Goal: Transaction & Acquisition: Purchase product/service

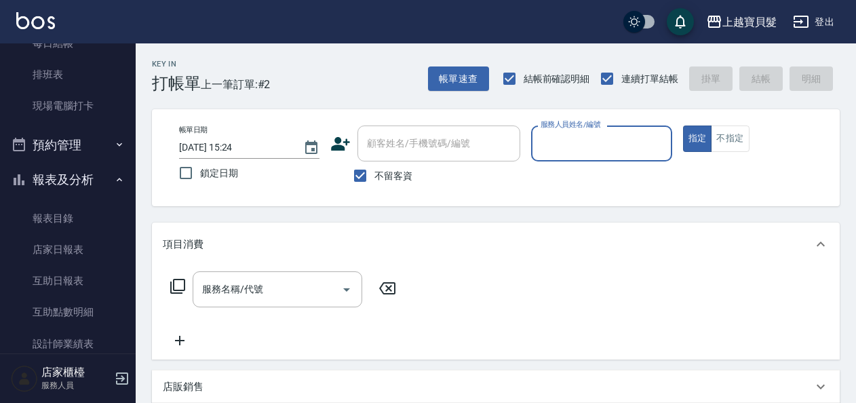
scroll to position [407, 0]
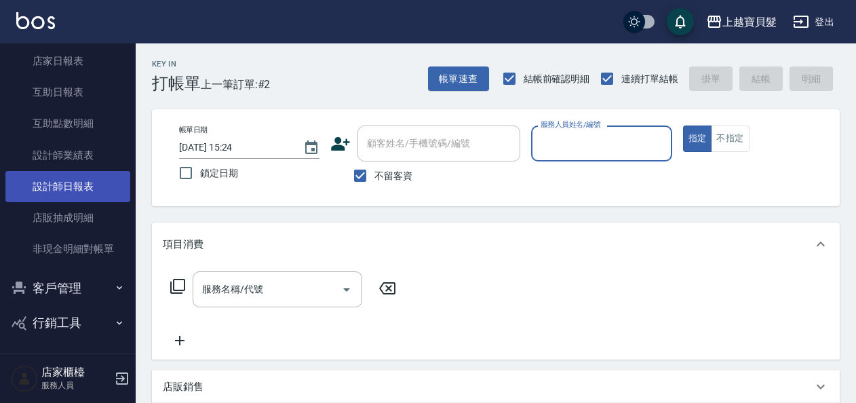
click at [53, 185] on link "設計師日報表" at bounding box center [67, 186] width 125 height 31
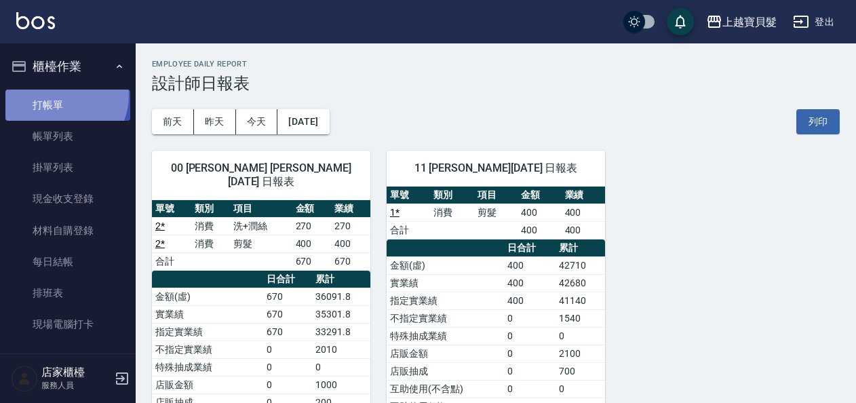
click at [60, 94] on link "打帳單" at bounding box center [67, 105] width 125 height 31
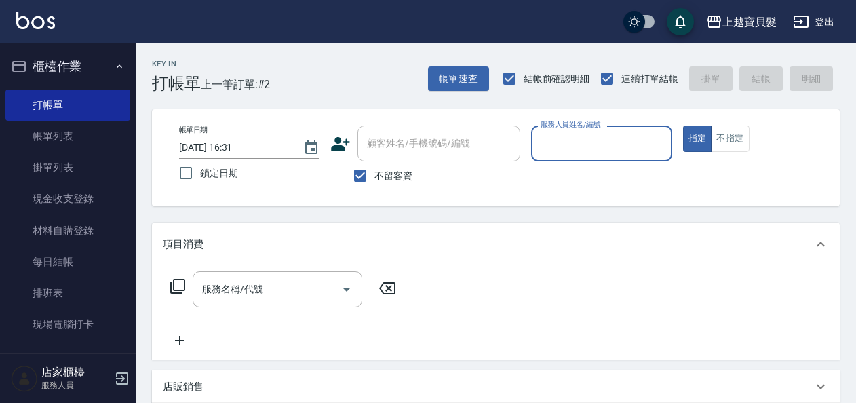
click at [574, 138] on input "服務人員姓名/編號" at bounding box center [601, 144] width 128 height 24
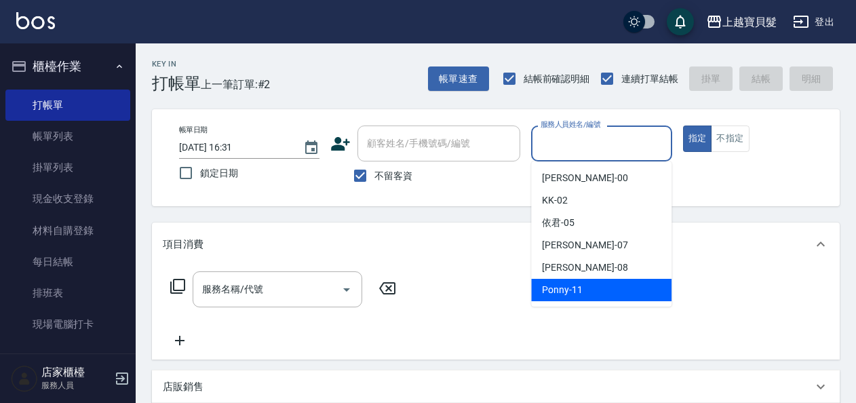
click at [599, 288] on div "Ponny -11" at bounding box center [601, 290] width 140 height 22
type input "Ponny-11"
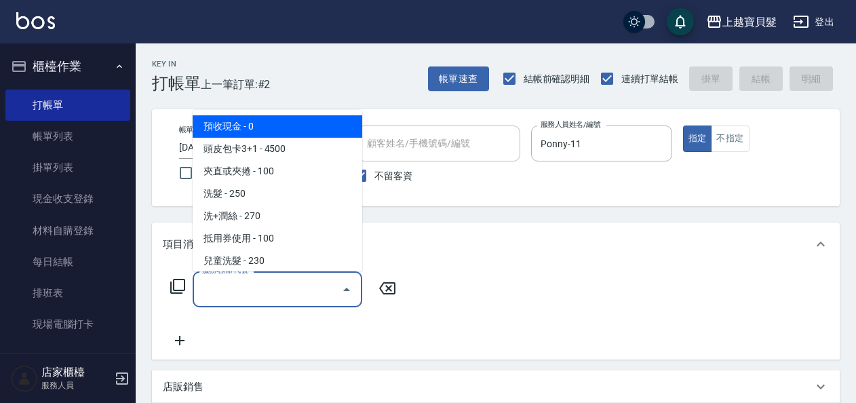
click at [248, 297] on input "服務名稱/代號" at bounding box center [267, 289] width 137 height 24
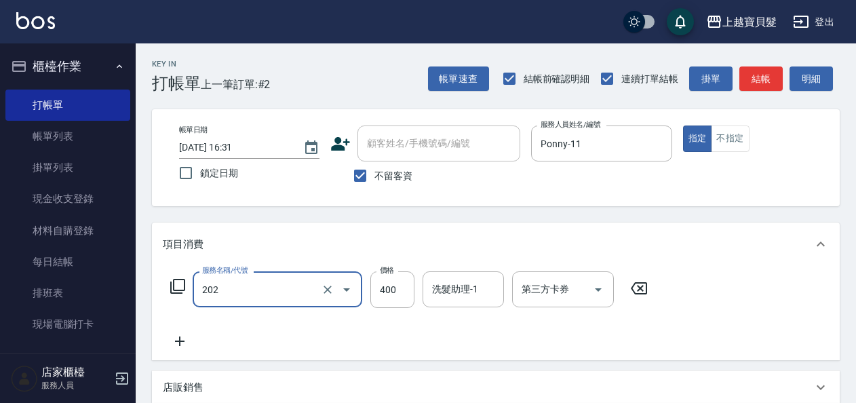
type input "剪髮(202)"
click at [182, 287] on icon at bounding box center [178, 286] width 16 height 16
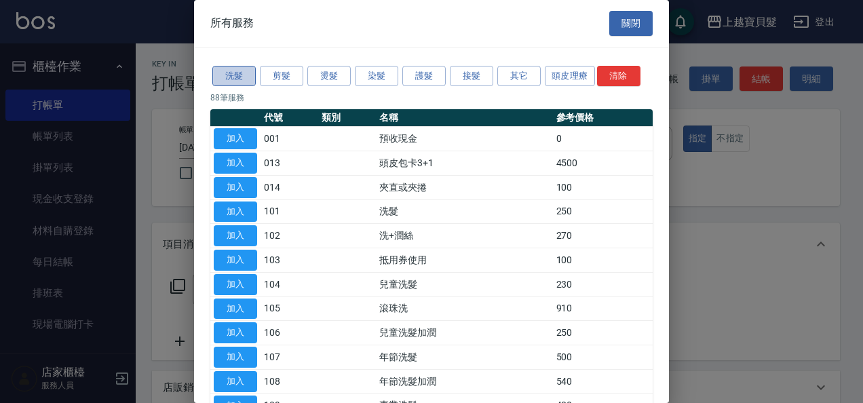
click at [227, 69] on button "洗髮" at bounding box center [233, 76] width 43 height 21
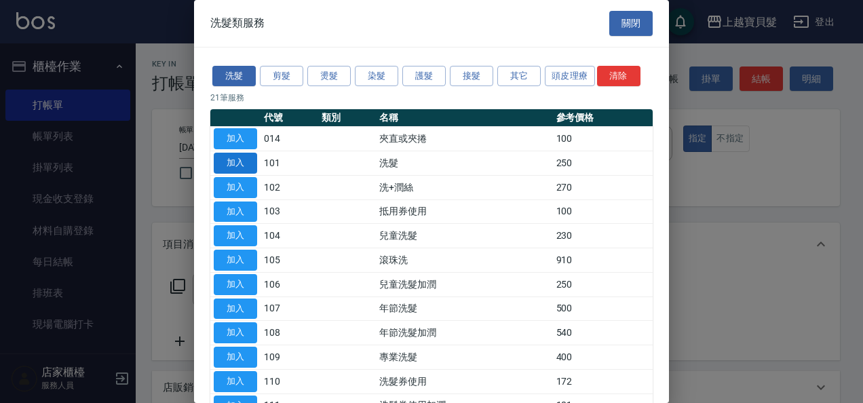
click at [235, 161] on button "加入" at bounding box center [235, 163] width 43 height 21
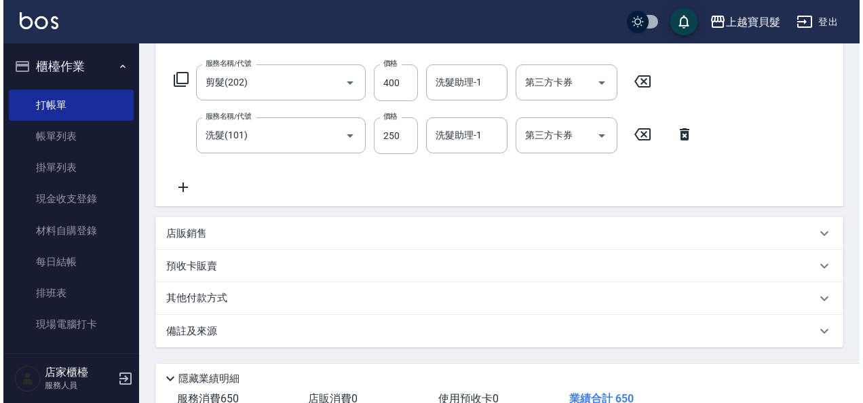
scroll to position [303, 0]
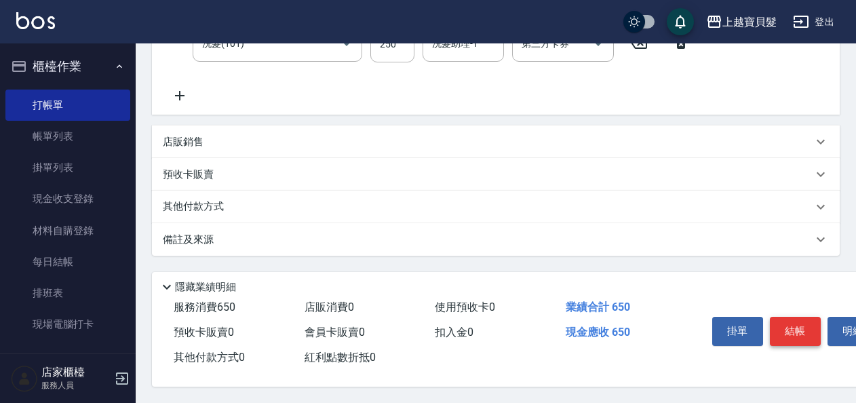
click at [796, 321] on button "結帳" at bounding box center [795, 331] width 51 height 28
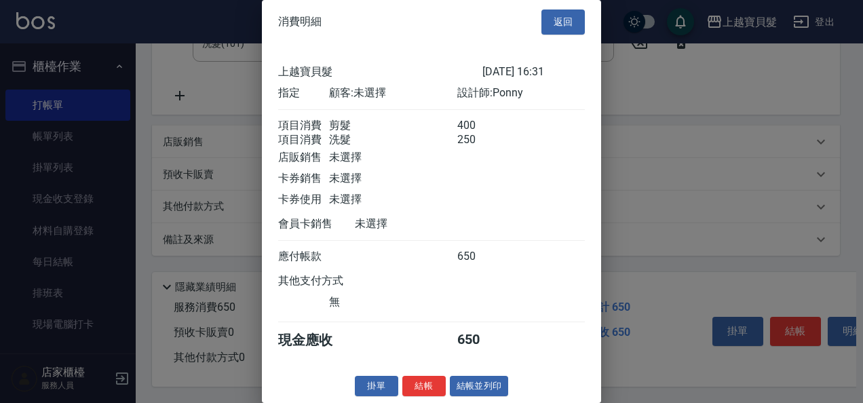
scroll to position [19, 0]
click at [473, 380] on button "結帳並列印" at bounding box center [479, 386] width 59 height 21
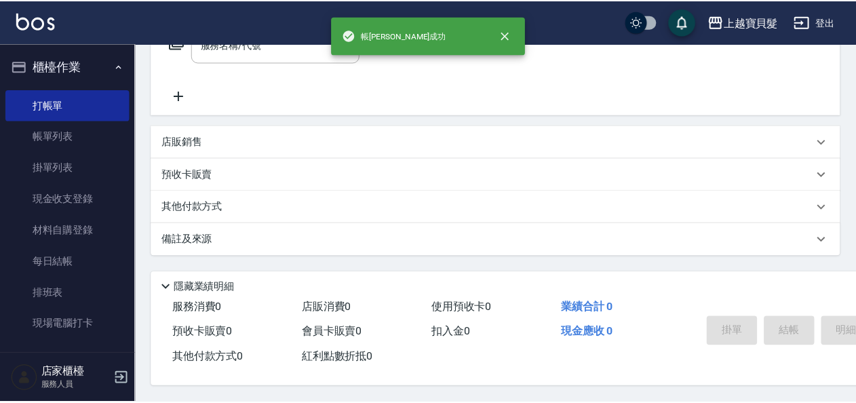
scroll to position [0, 0]
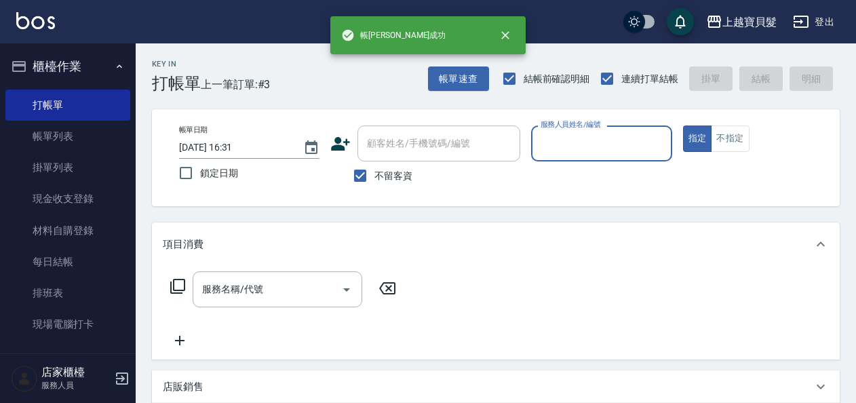
click at [594, 140] on input "服務人員姓名/編號" at bounding box center [601, 144] width 128 height 24
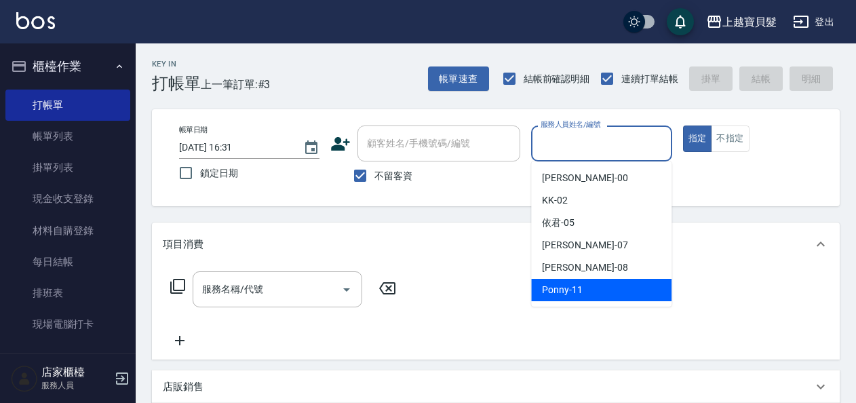
click at [571, 280] on div "Ponny -11" at bounding box center [601, 290] width 140 height 22
type input "Ponny-11"
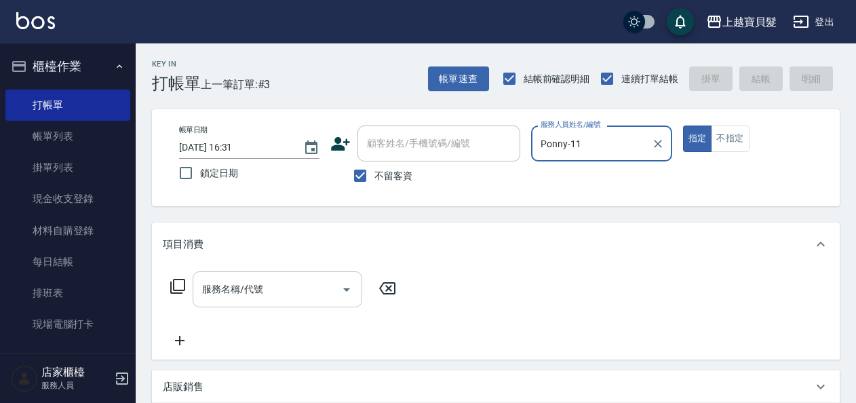
click at [256, 290] on input "服務名稱/代號" at bounding box center [267, 289] width 137 height 24
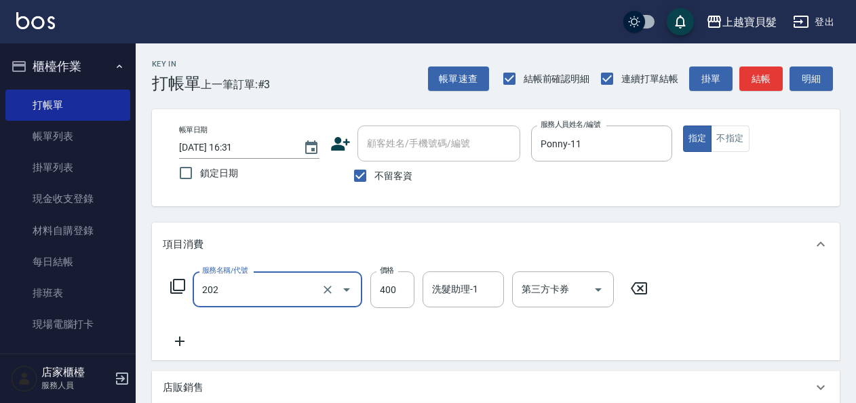
type input "剪髮(202)"
click at [184, 282] on icon at bounding box center [177, 286] width 15 height 15
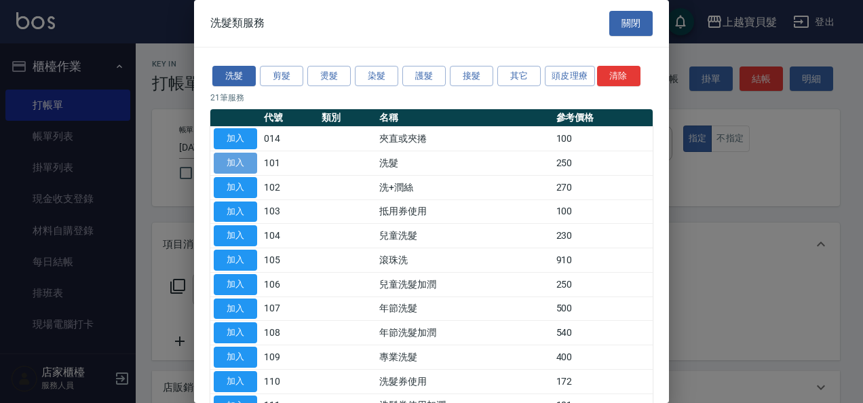
click at [224, 159] on button "加入" at bounding box center [235, 163] width 43 height 21
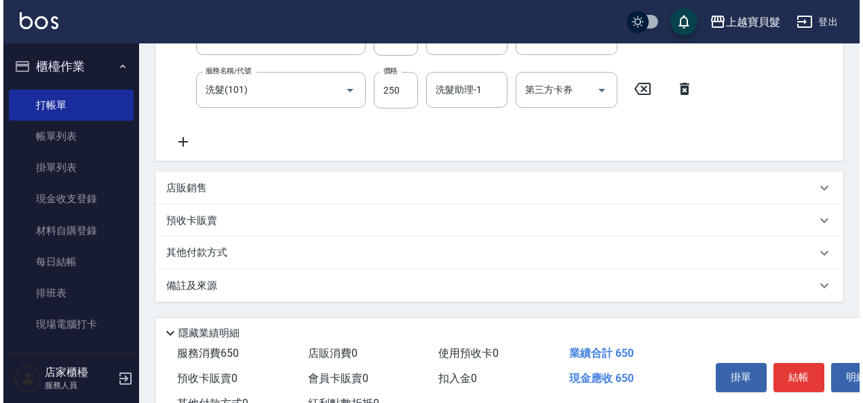
scroll to position [303, 0]
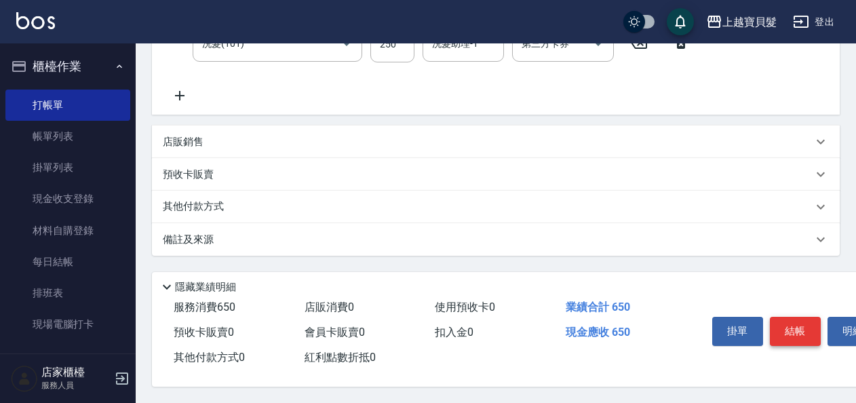
click at [802, 320] on button "結帳" at bounding box center [795, 331] width 51 height 28
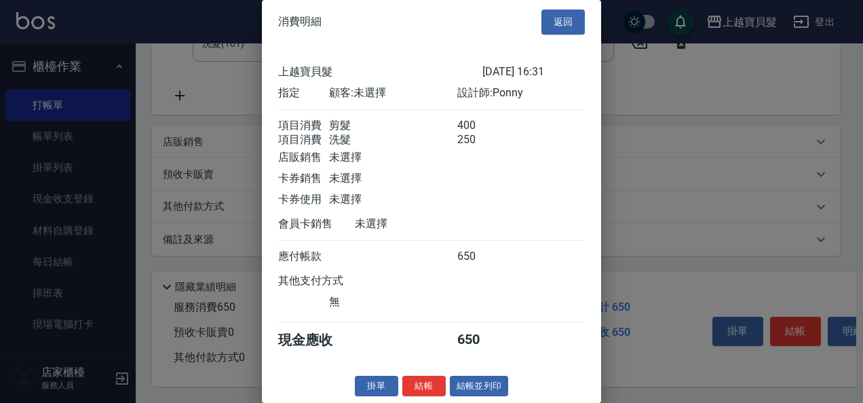
scroll to position [19, 0]
click at [480, 383] on button "結帳並列印" at bounding box center [479, 386] width 59 height 21
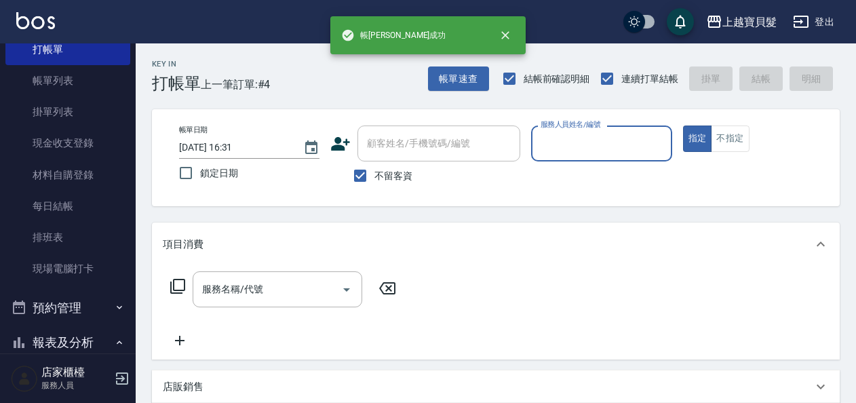
scroll to position [410, 0]
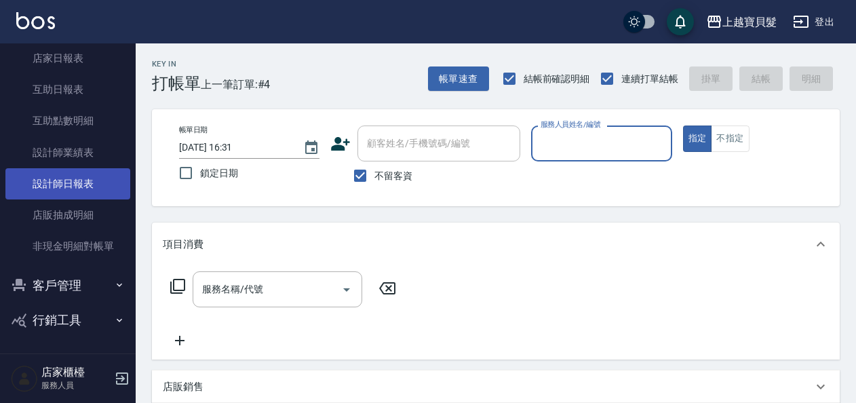
click at [80, 184] on link "設計師日報表" at bounding box center [67, 183] width 125 height 31
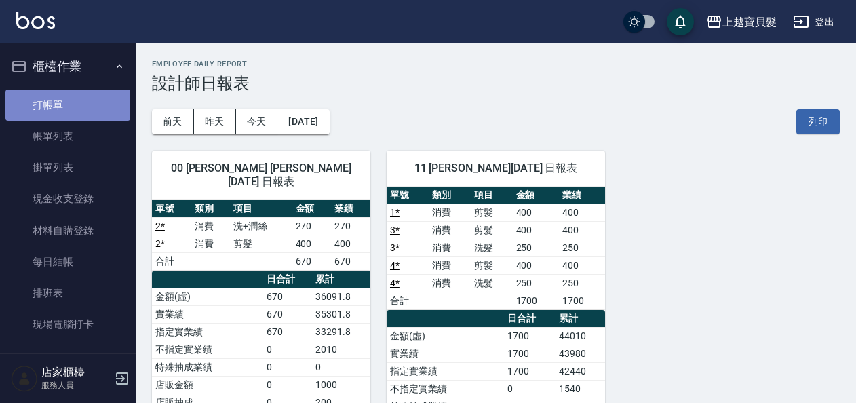
click at [71, 104] on link "打帳單" at bounding box center [67, 105] width 125 height 31
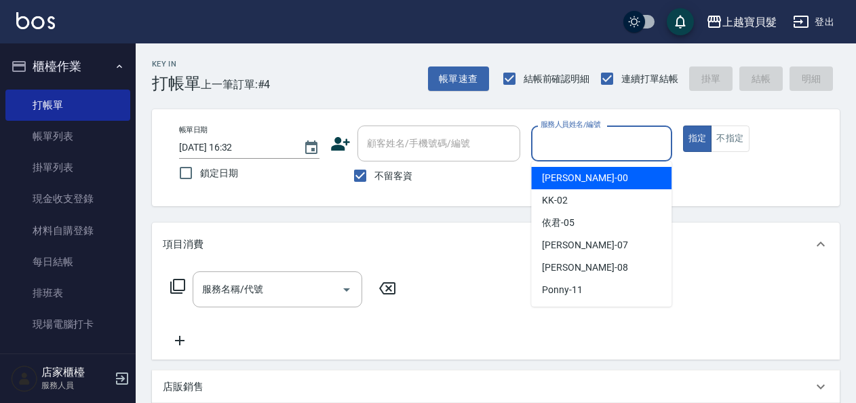
click at [578, 143] on input "服務人員姓名/編號" at bounding box center [601, 144] width 128 height 24
click at [585, 177] on div "小華 -00" at bounding box center [601, 178] width 140 height 22
type input "小華-00"
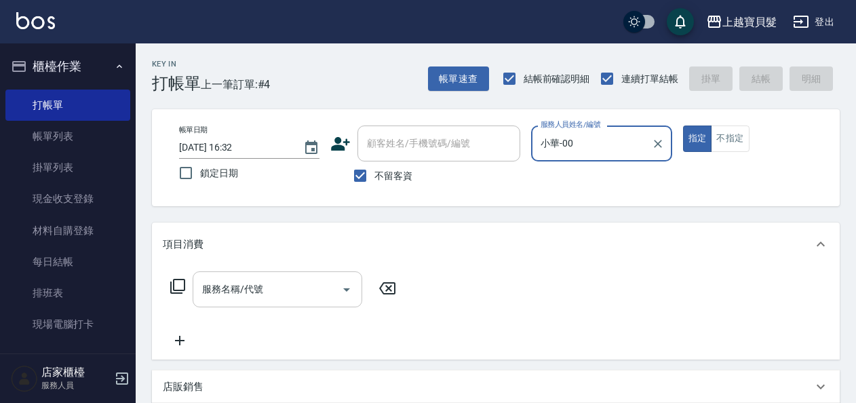
click at [266, 292] on input "服務名稱/代號" at bounding box center [267, 289] width 137 height 24
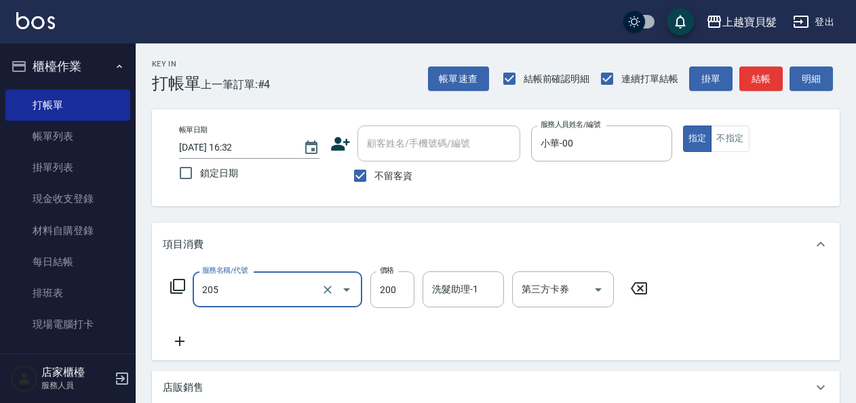
type input "兒童剪髮(205)"
click at [180, 343] on icon at bounding box center [180, 341] width 34 height 16
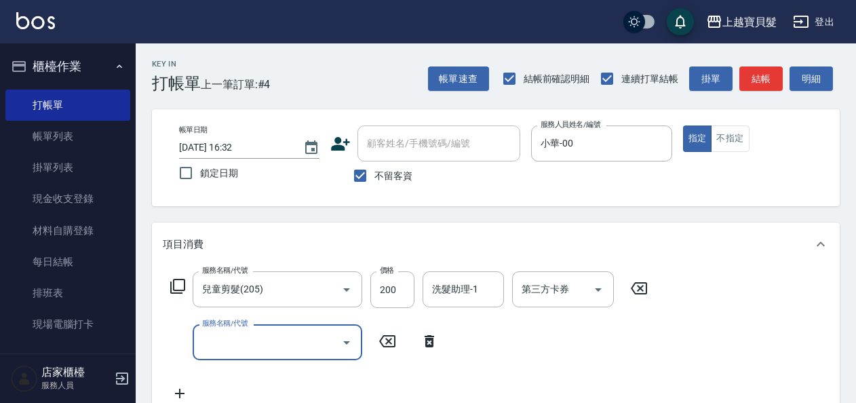
click at [237, 338] on input "服務名稱/代號" at bounding box center [267, 342] width 137 height 24
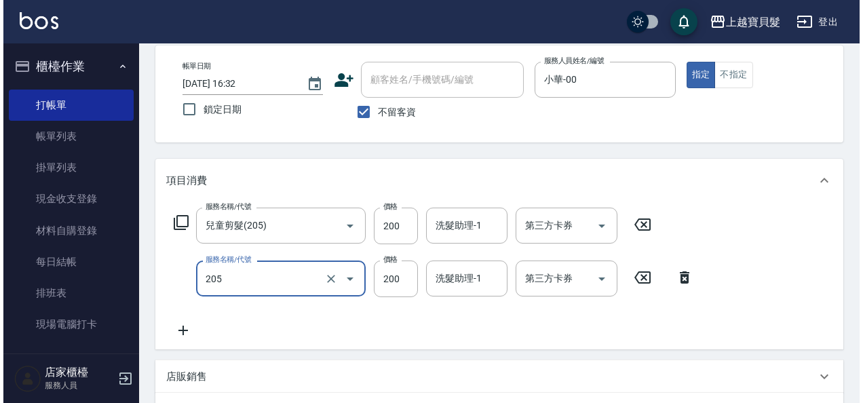
scroll to position [303, 0]
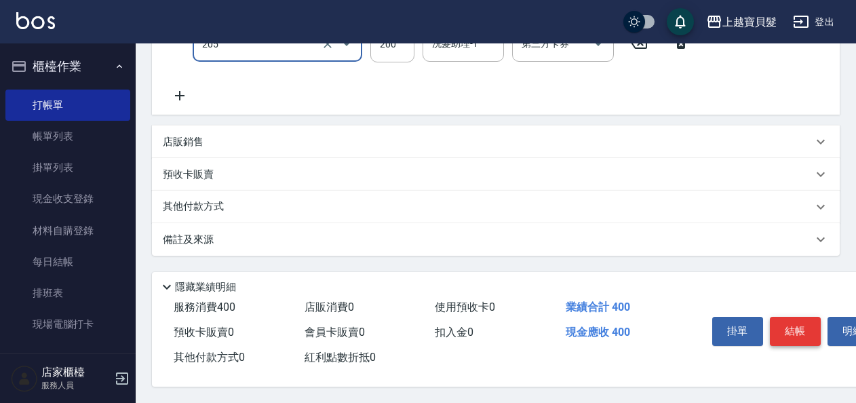
type input "兒童剪髮(205)"
click at [794, 323] on button "結帳" at bounding box center [795, 331] width 51 height 28
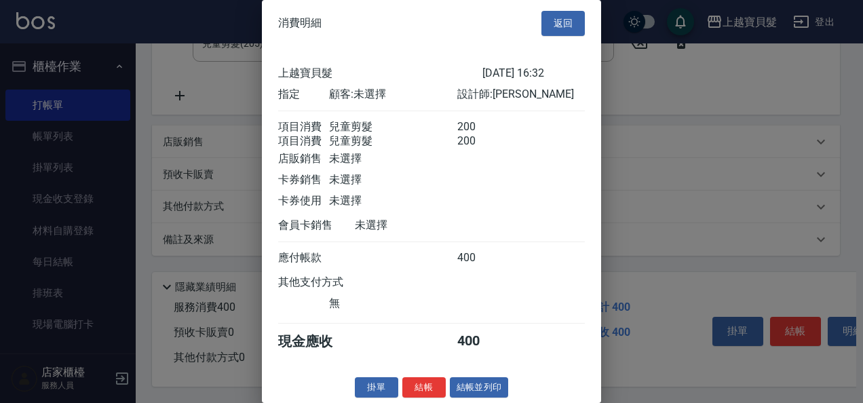
scroll to position [19, 0]
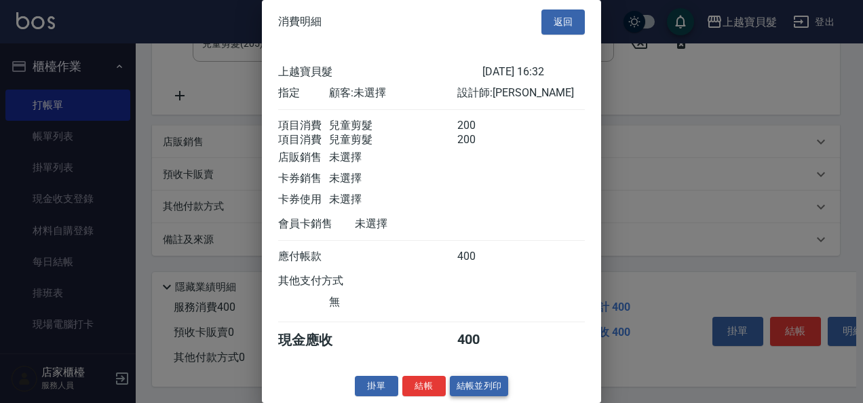
click at [481, 383] on button "結帳並列印" at bounding box center [479, 386] width 59 height 21
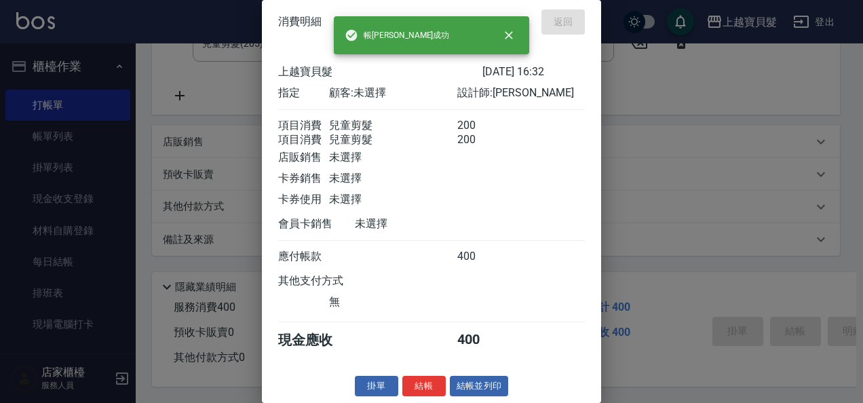
type input "[DATE] 17:06"
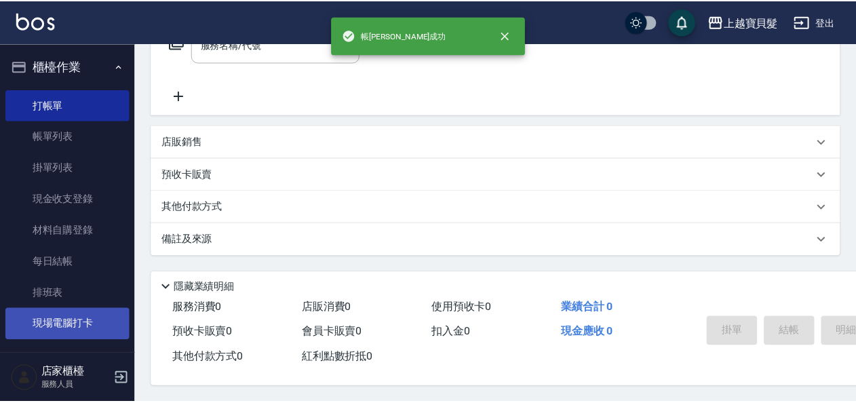
scroll to position [0, 0]
